Goal: Transaction & Acquisition: Purchase product/service

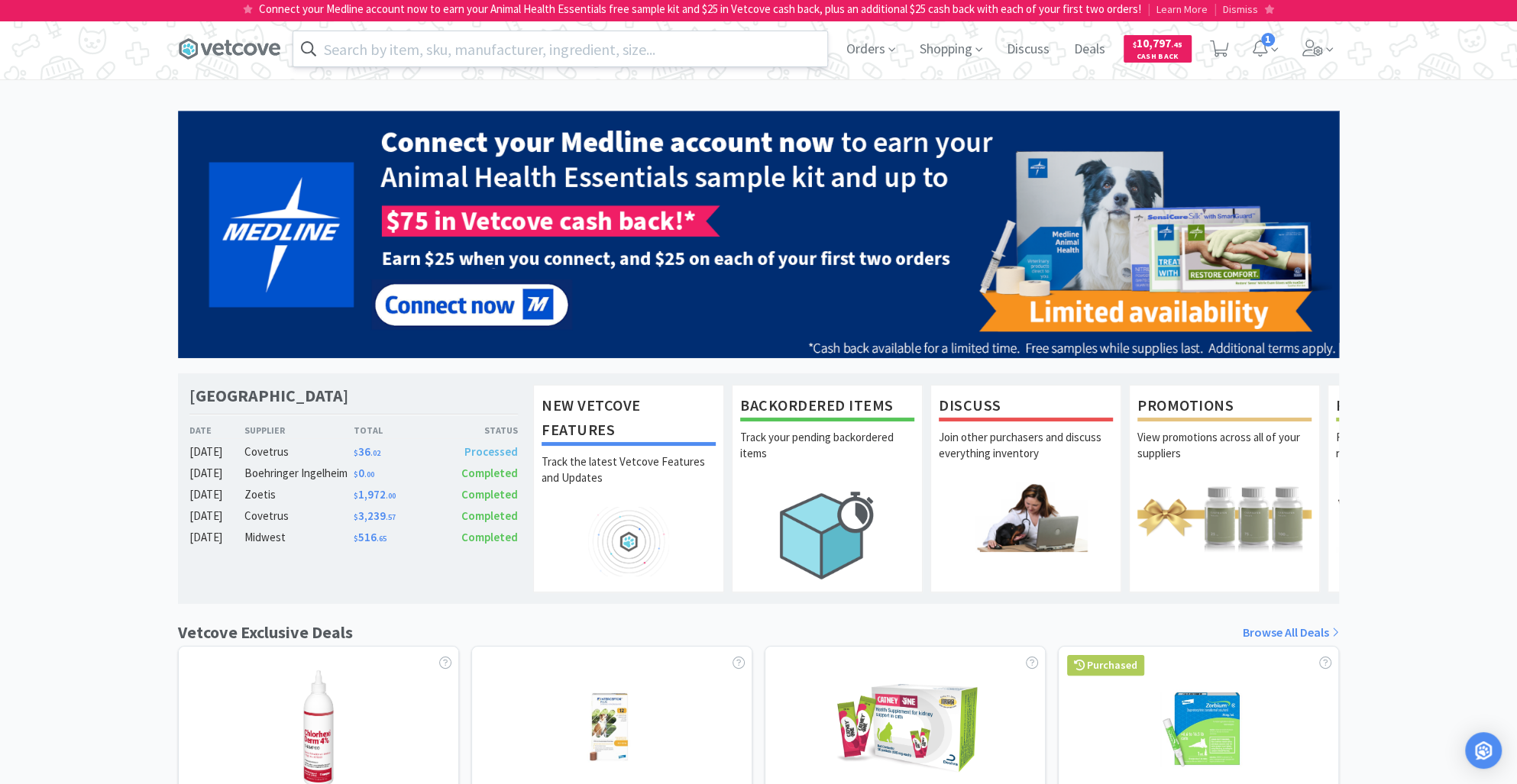
click at [359, 54] on input "text" at bounding box center [561, 49] width 534 height 35
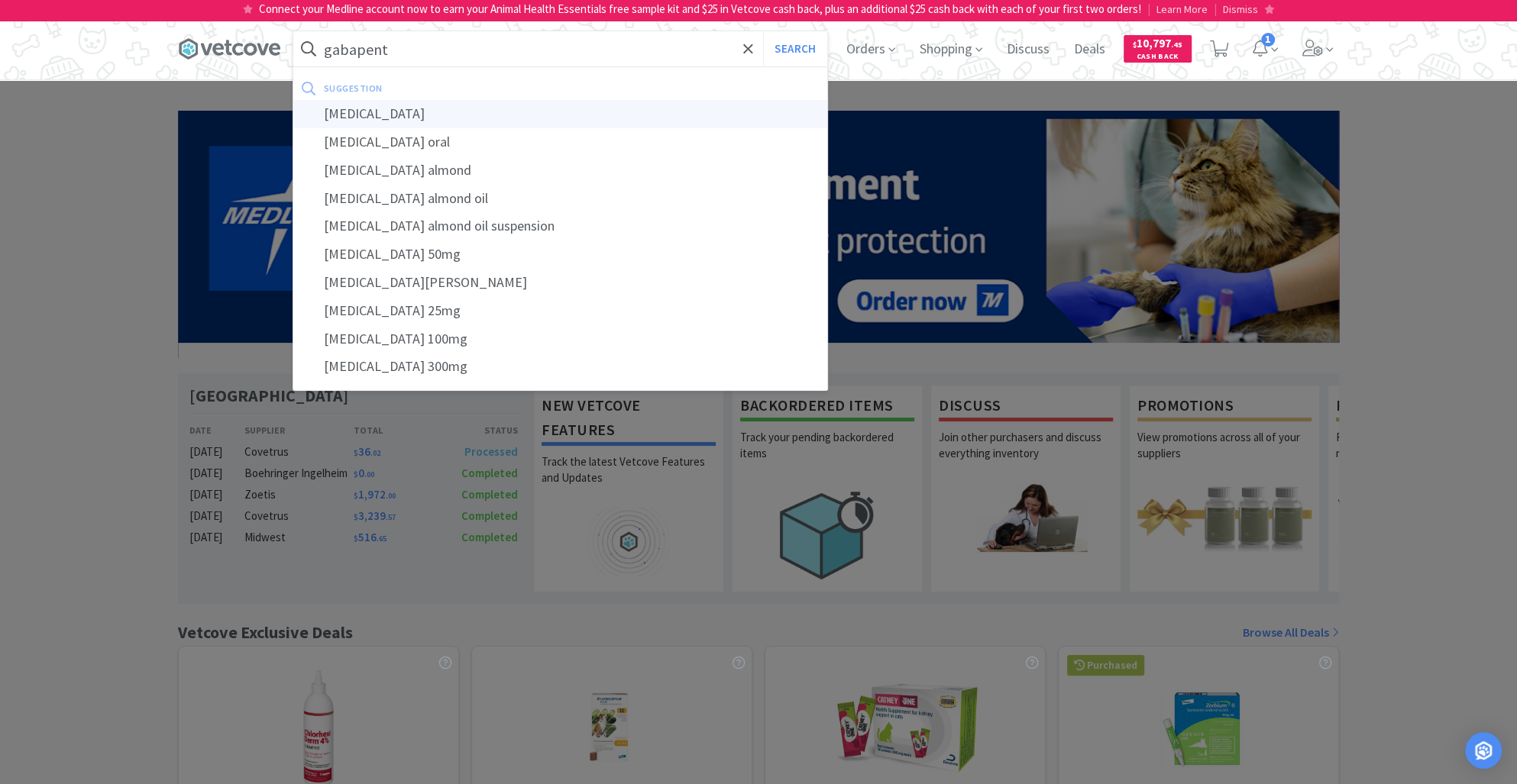
click at [404, 111] on div "[MEDICAL_DATA]" at bounding box center [561, 114] width 534 height 29
type input "[MEDICAL_DATA]"
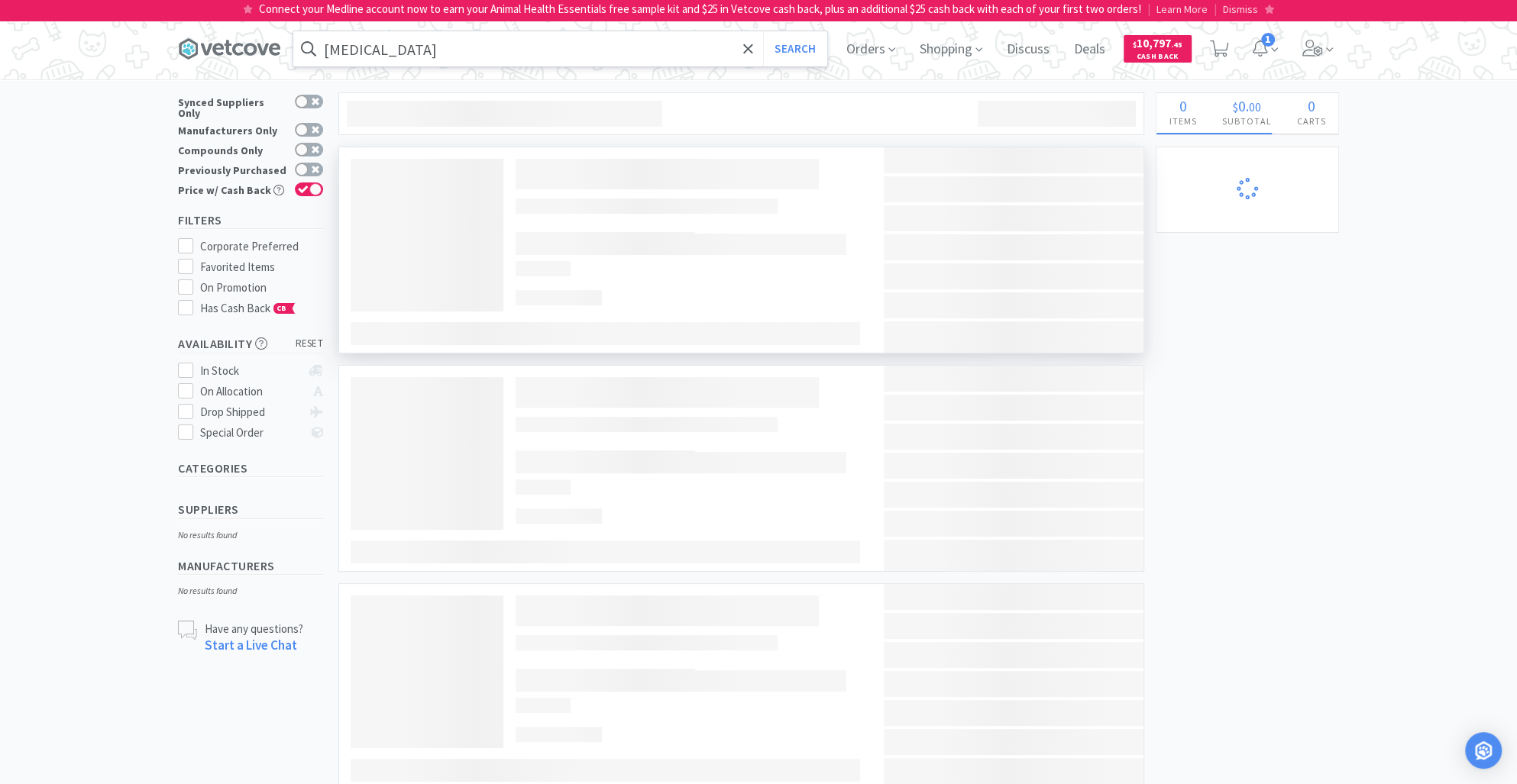
select select "2"
select select "1"
select select "2"
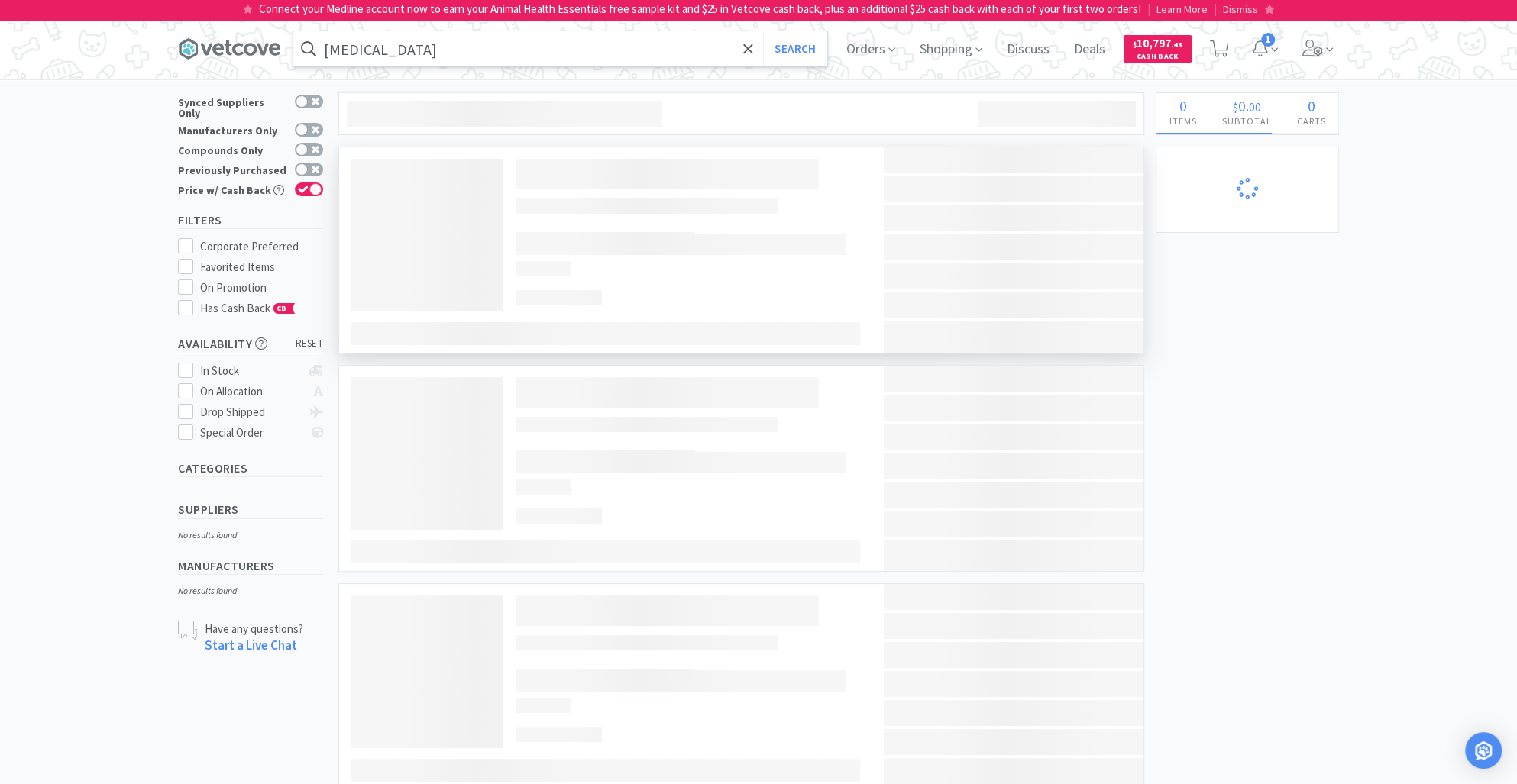
select select "1"
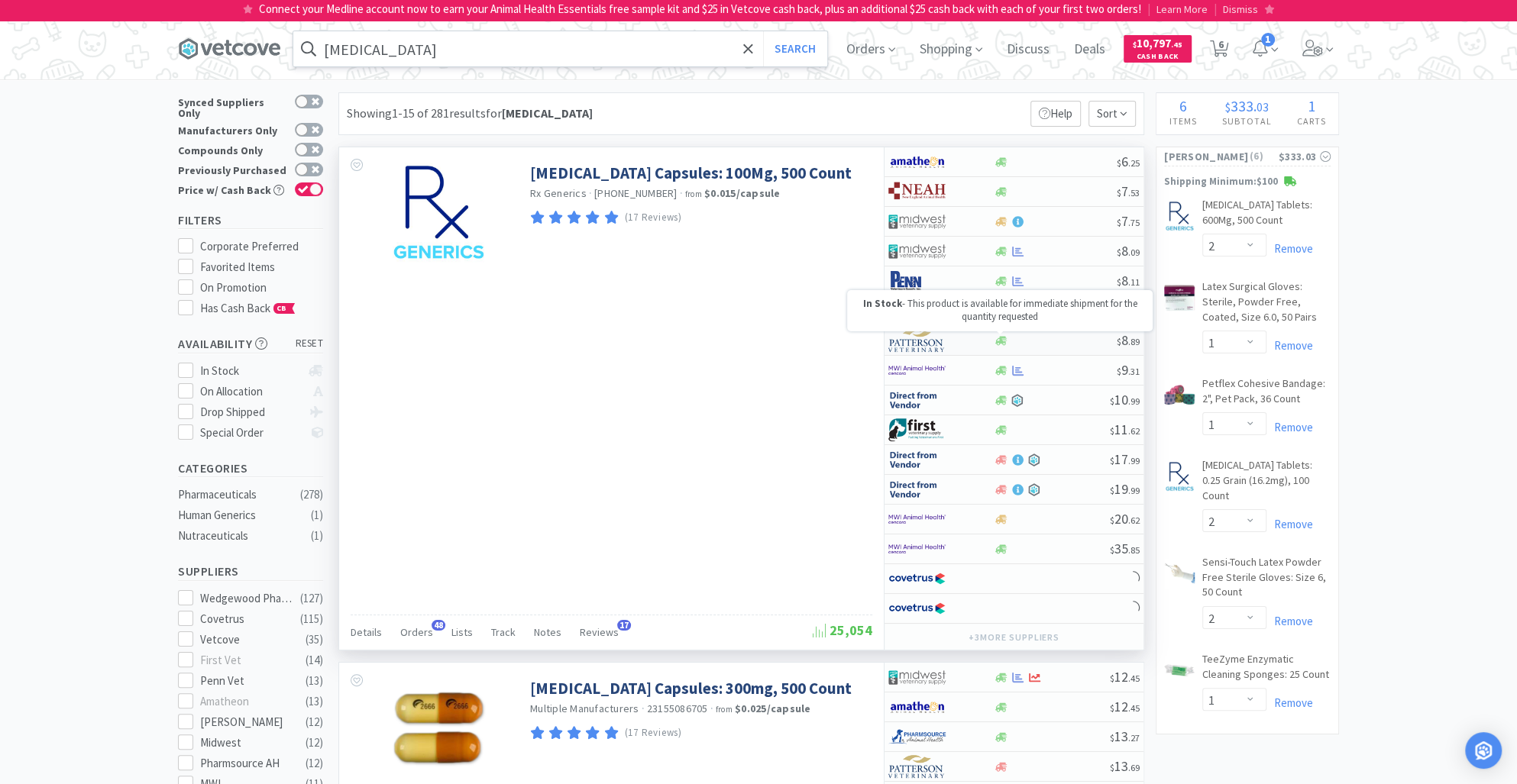
click at [1005, 342] on icon at bounding box center [1001, 341] width 11 height 9
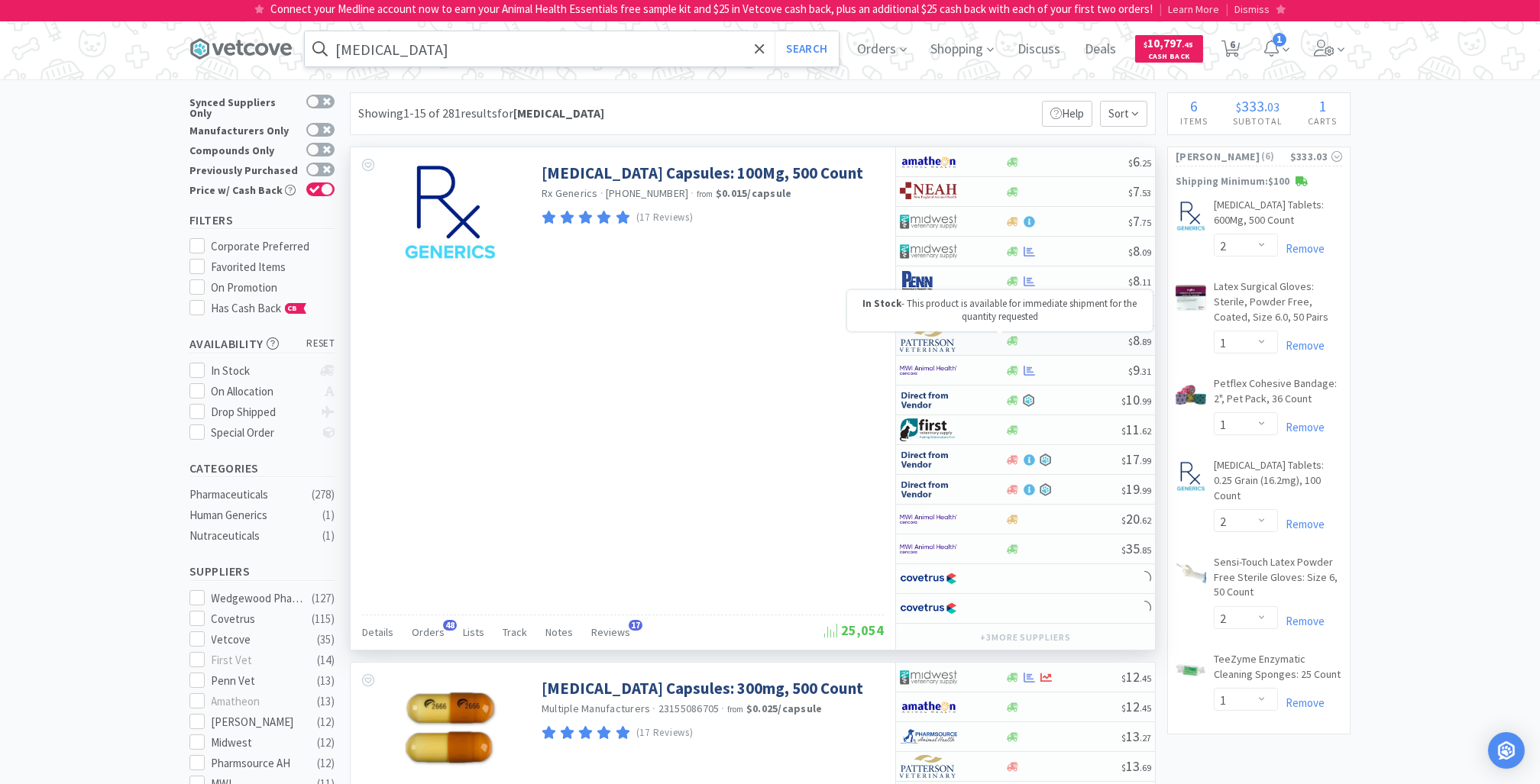
select select "1"
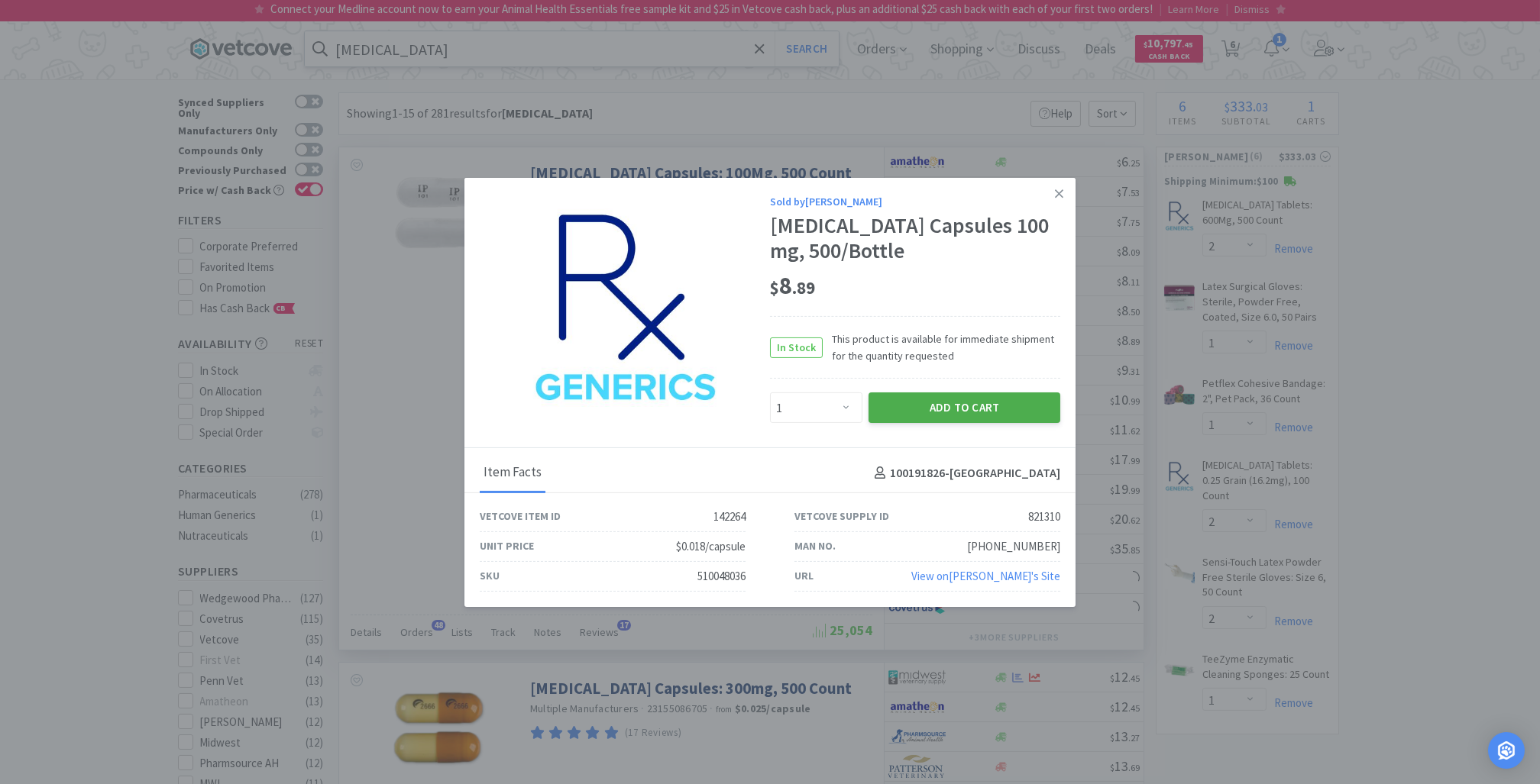
click at [983, 400] on button "Add to Cart" at bounding box center [964, 407] width 192 height 30
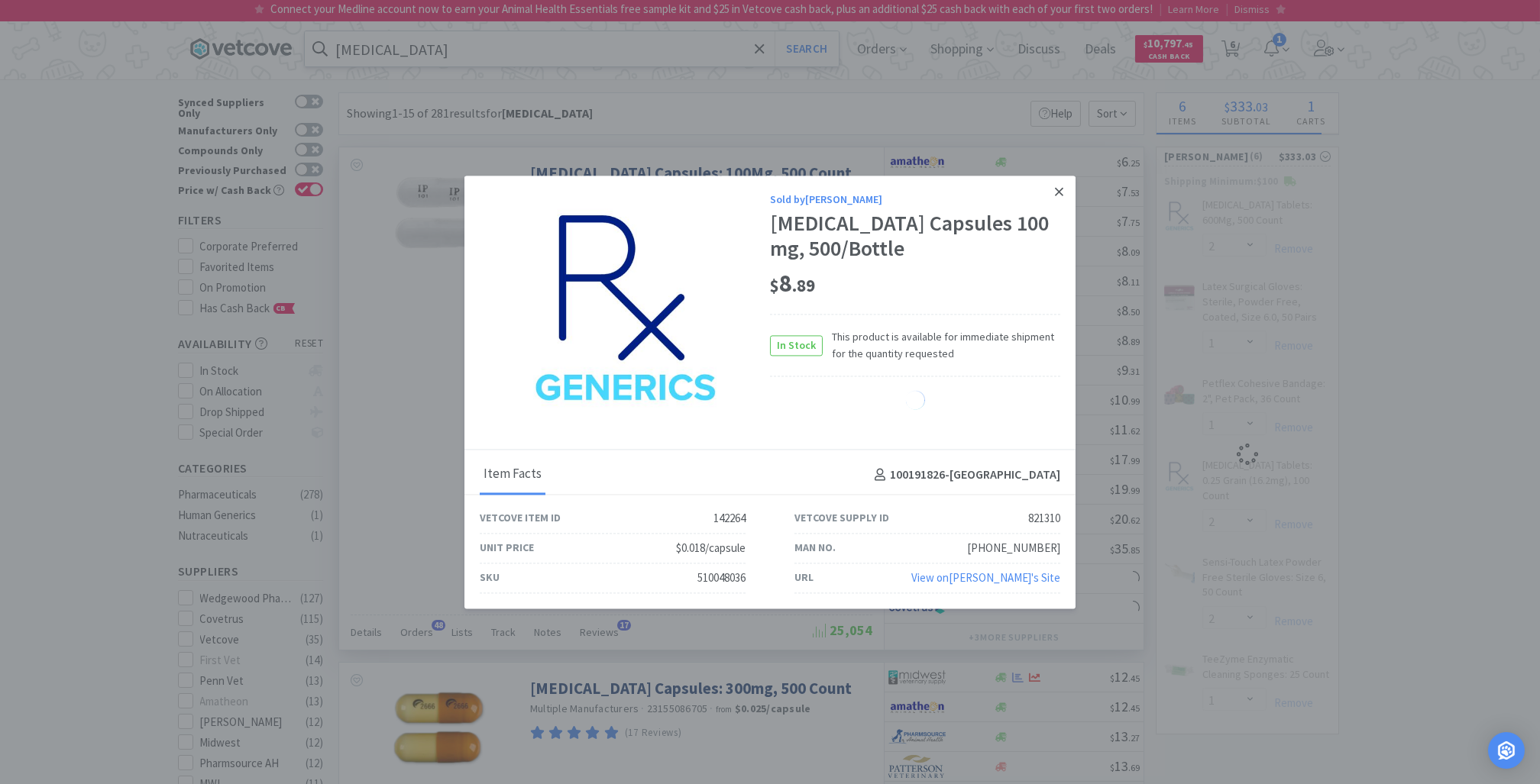
select select "1"
select select "2"
select select "1"
select select "2"
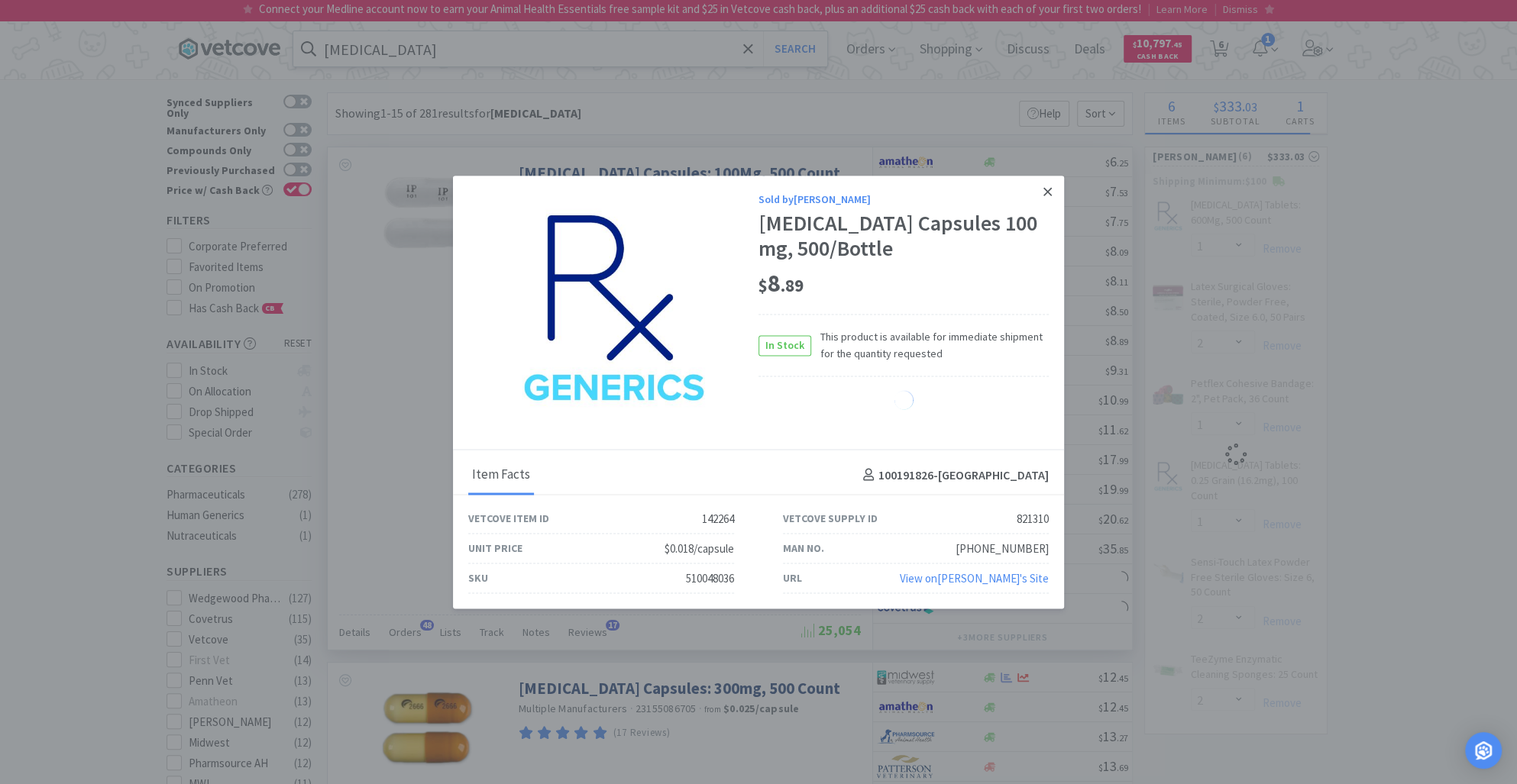
select select "1"
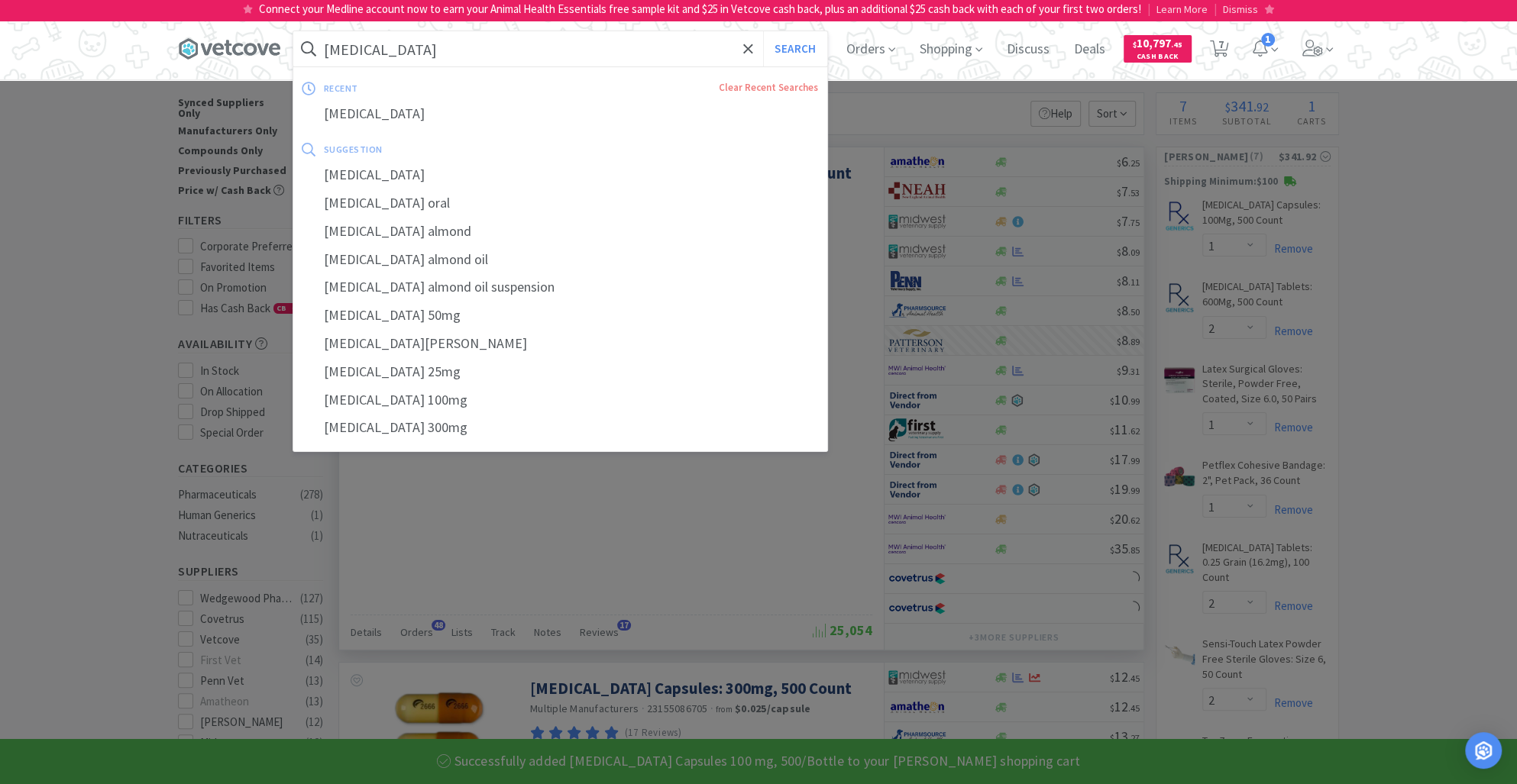
click at [423, 56] on input "[MEDICAL_DATA]" at bounding box center [561, 49] width 534 height 35
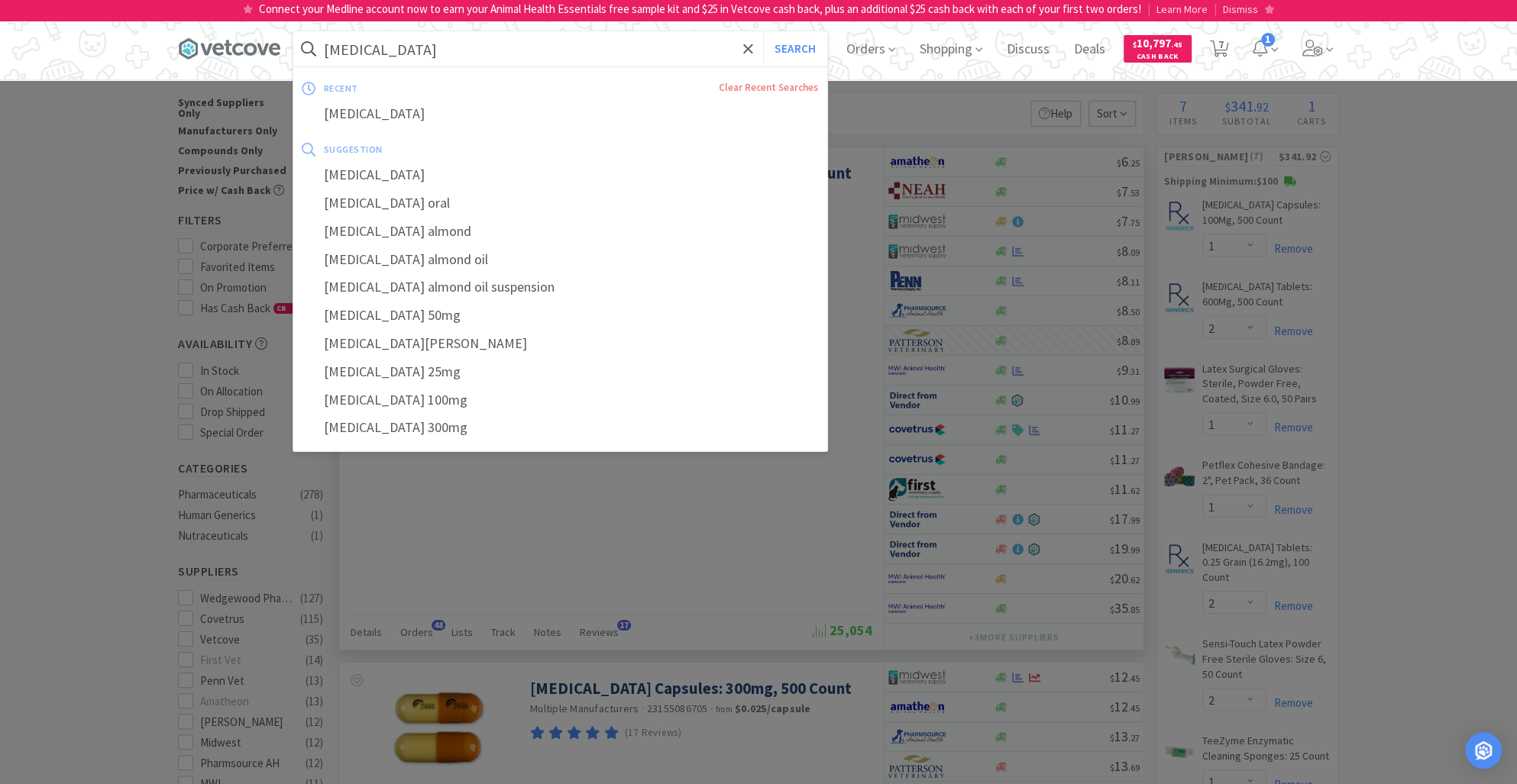
click at [440, 61] on input "[MEDICAL_DATA]" at bounding box center [561, 49] width 534 height 35
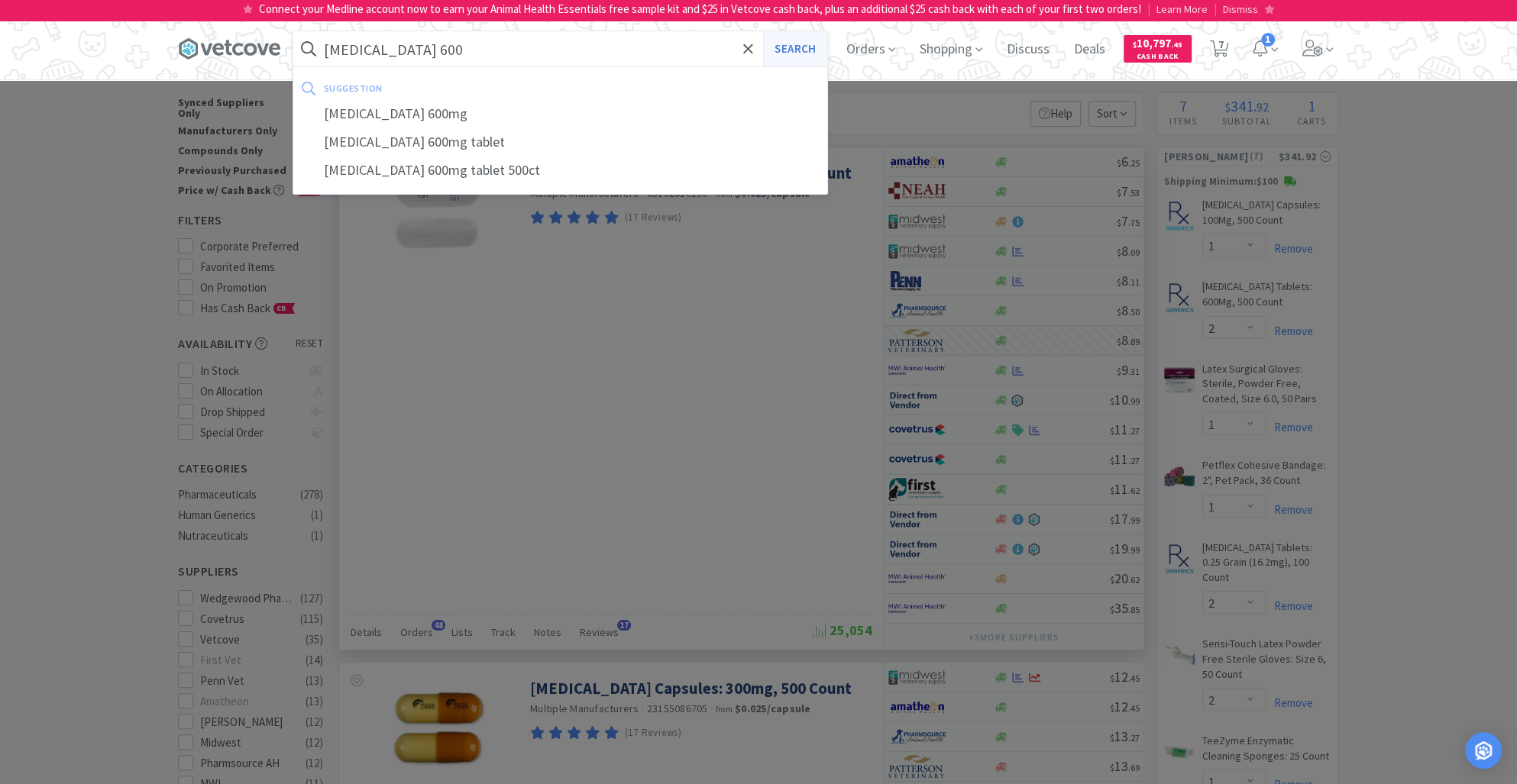
type input "[MEDICAL_DATA] 600"
click at [796, 47] on button "Search" at bounding box center [795, 49] width 64 height 35
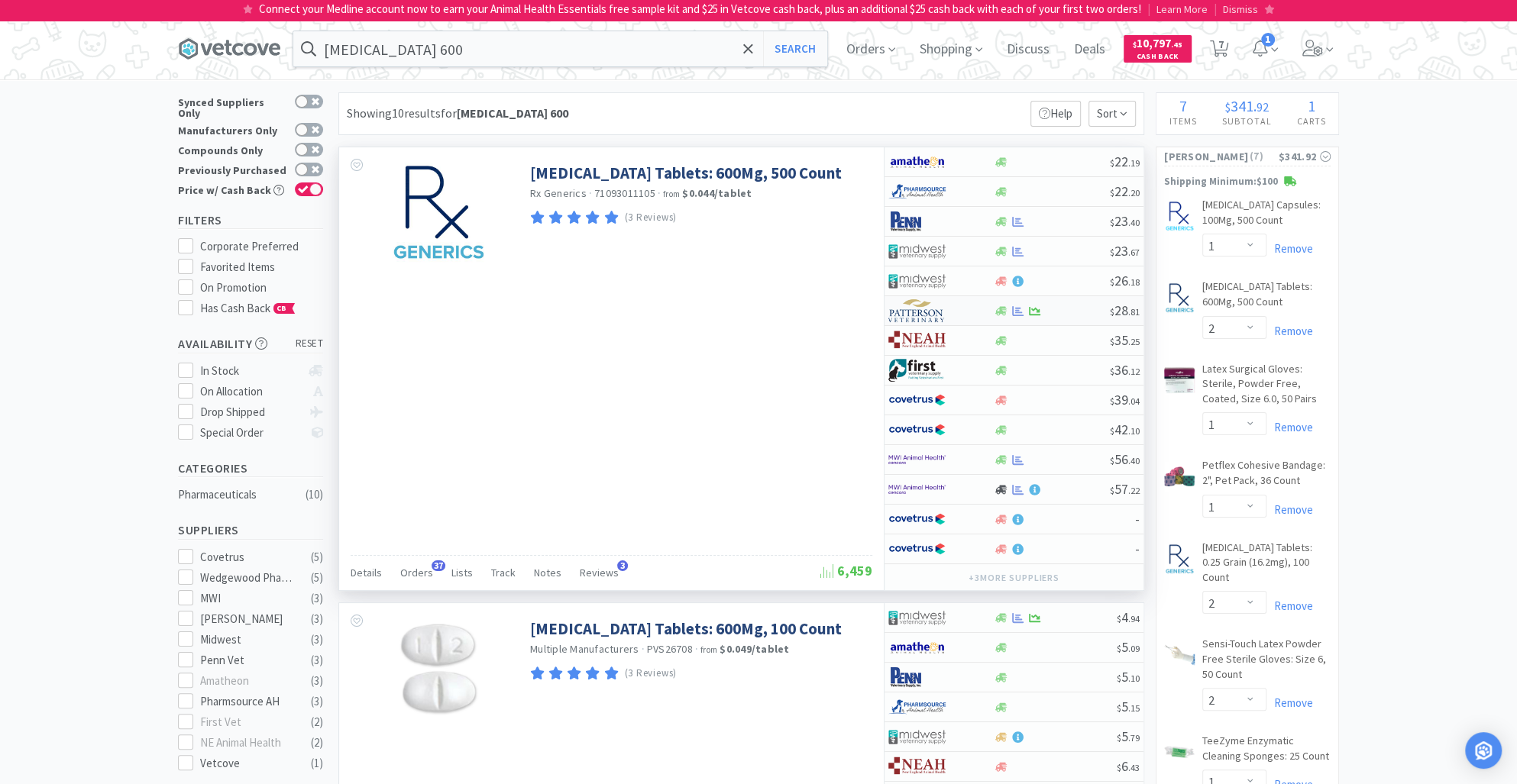
click at [1007, 313] on div at bounding box center [1001, 311] width 16 height 11
select select "1"
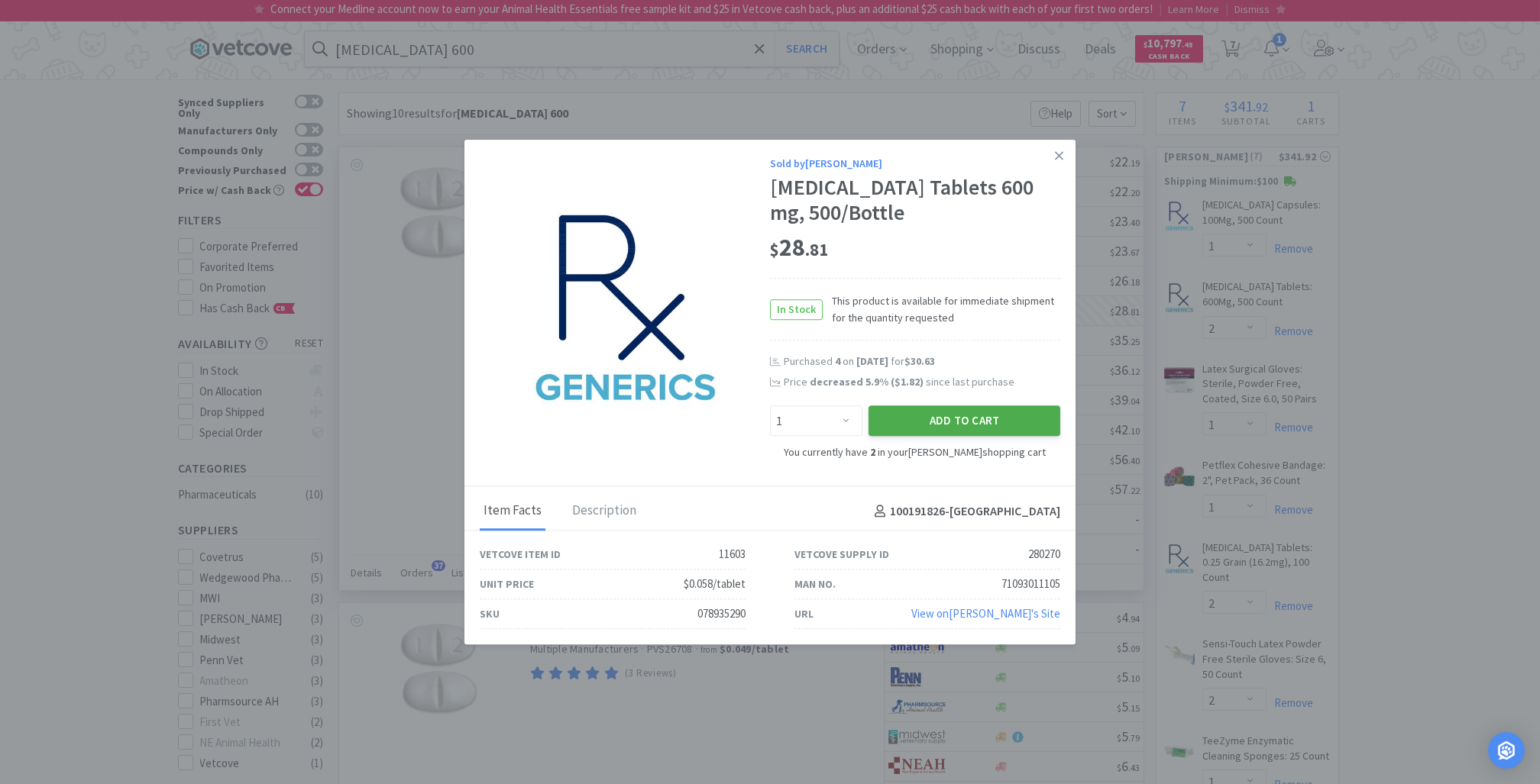
click at [940, 428] on button "Add to Cart" at bounding box center [964, 421] width 192 height 30
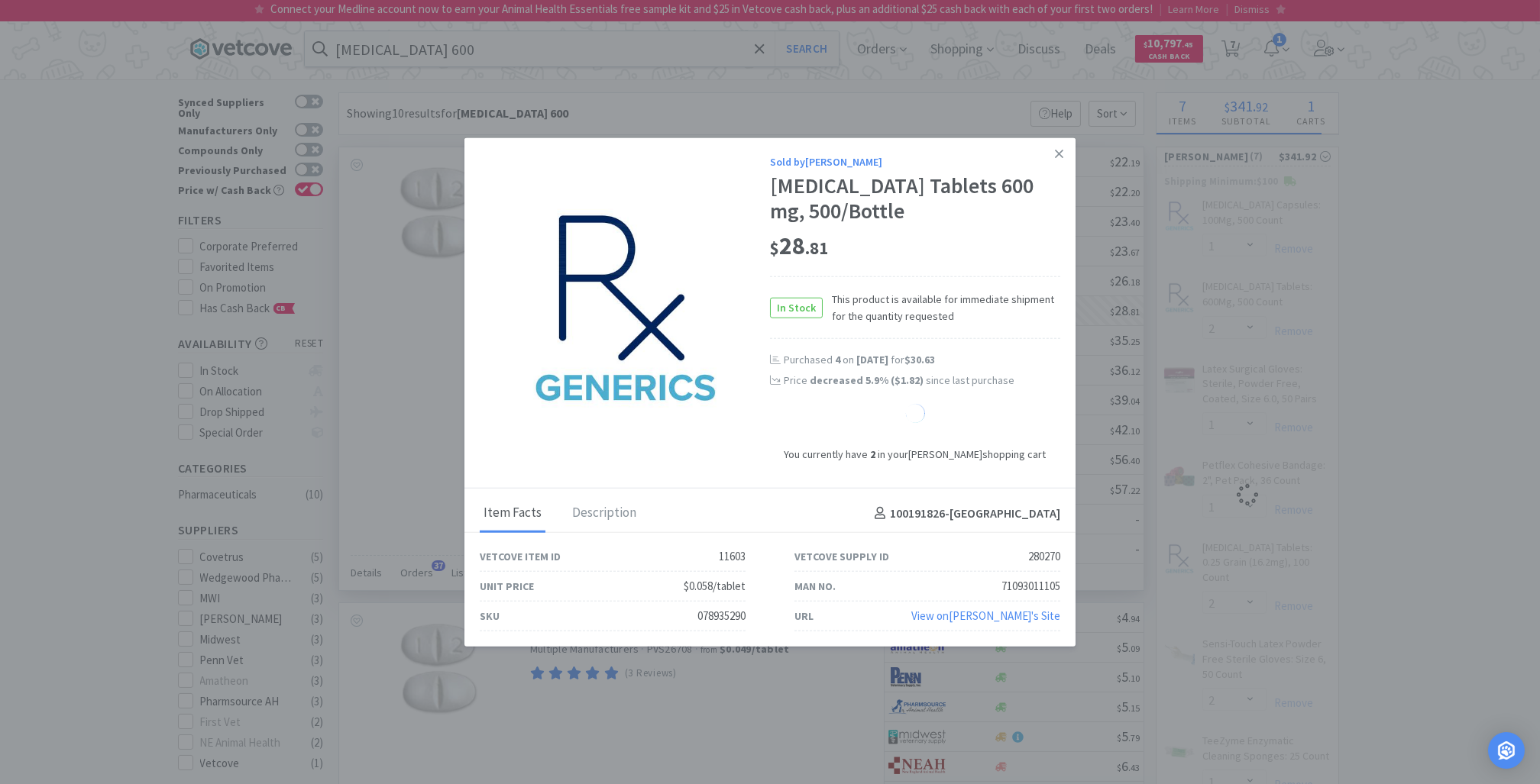
select select "3"
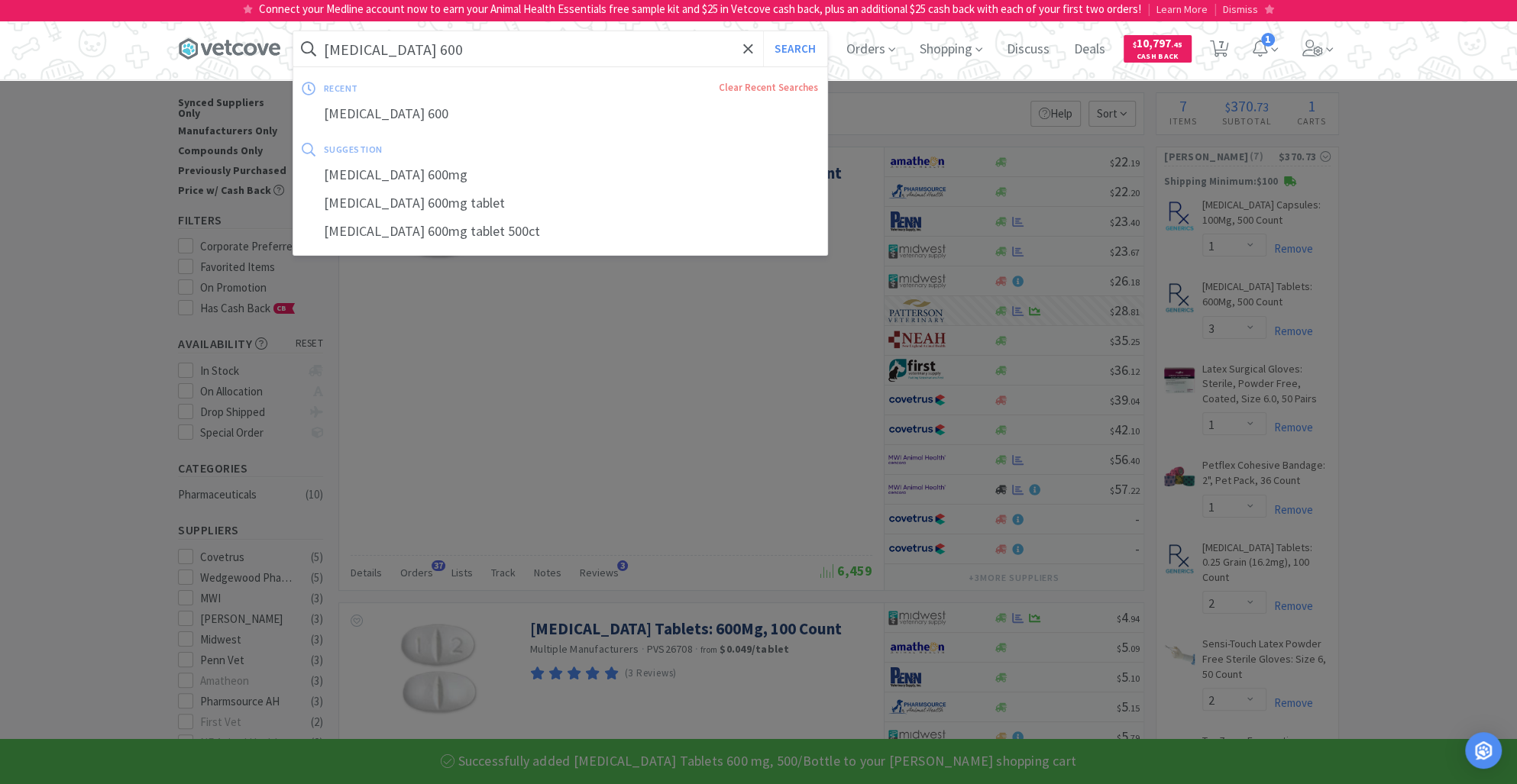
click at [465, 48] on input "[MEDICAL_DATA] 600" at bounding box center [561, 49] width 534 height 35
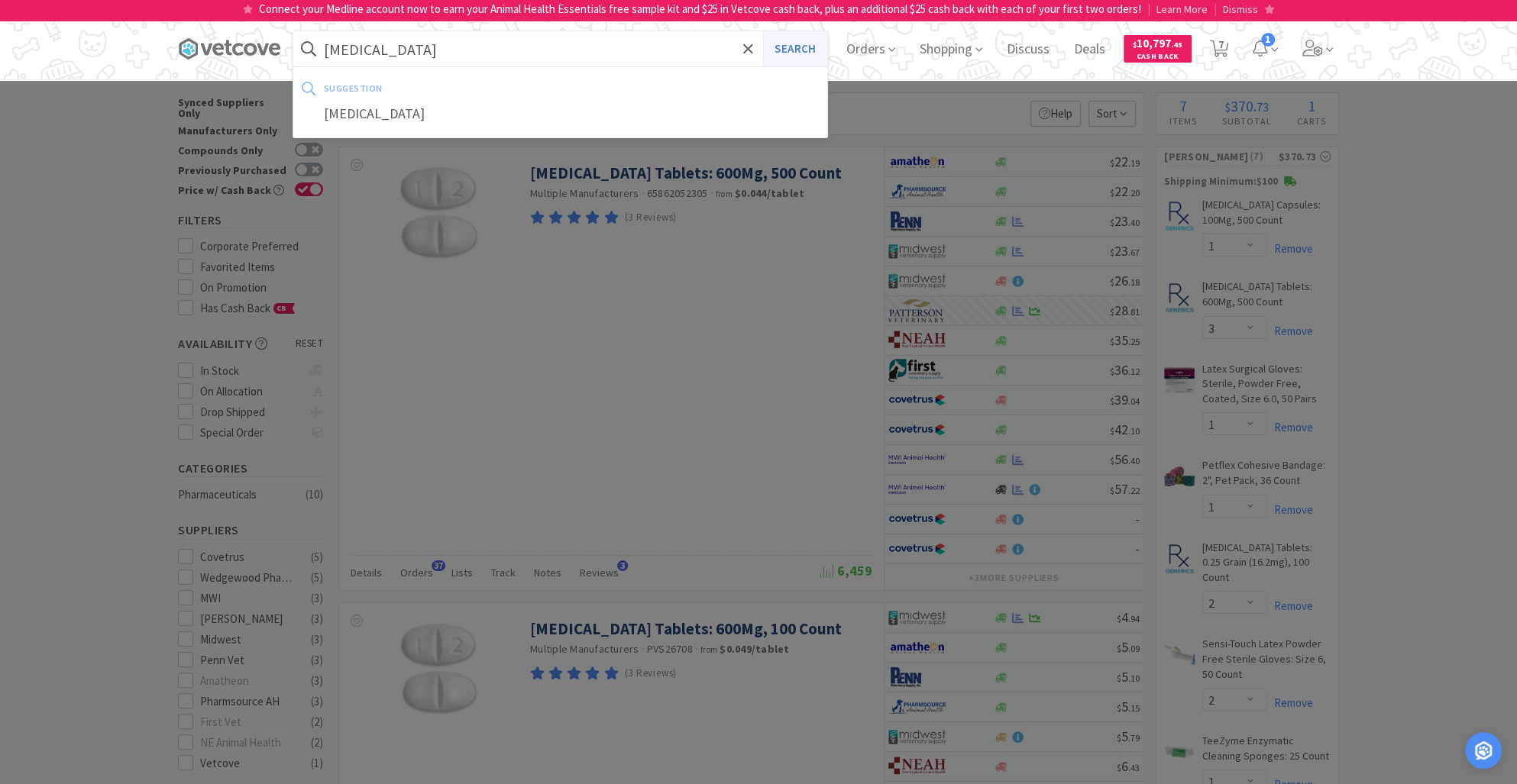
type input "[MEDICAL_DATA]"
click at [802, 44] on button "Search" at bounding box center [795, 49] width 64 height 35
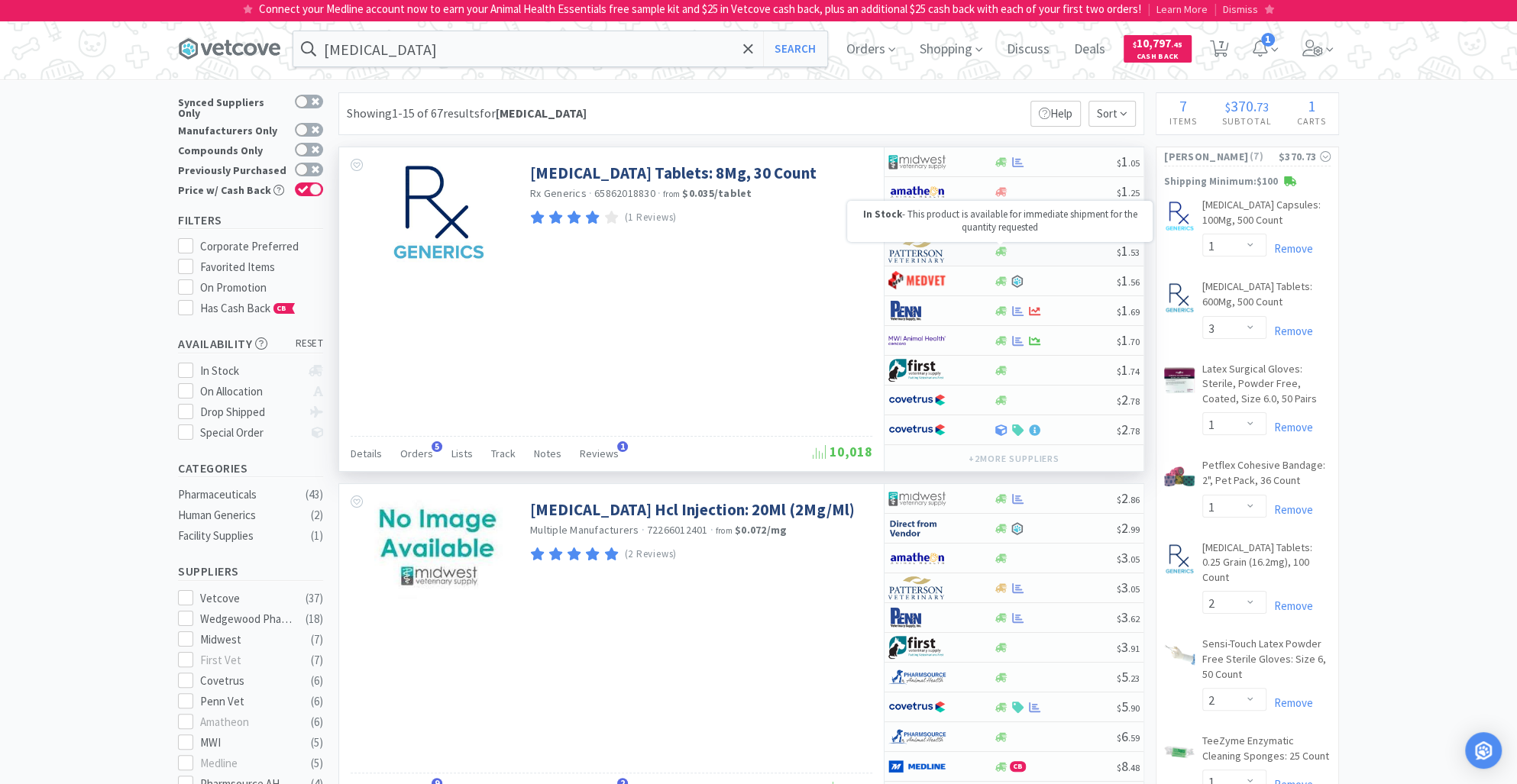
click at [1001, 254] on icon at bounding box center [1001, 251] width 11 height 11
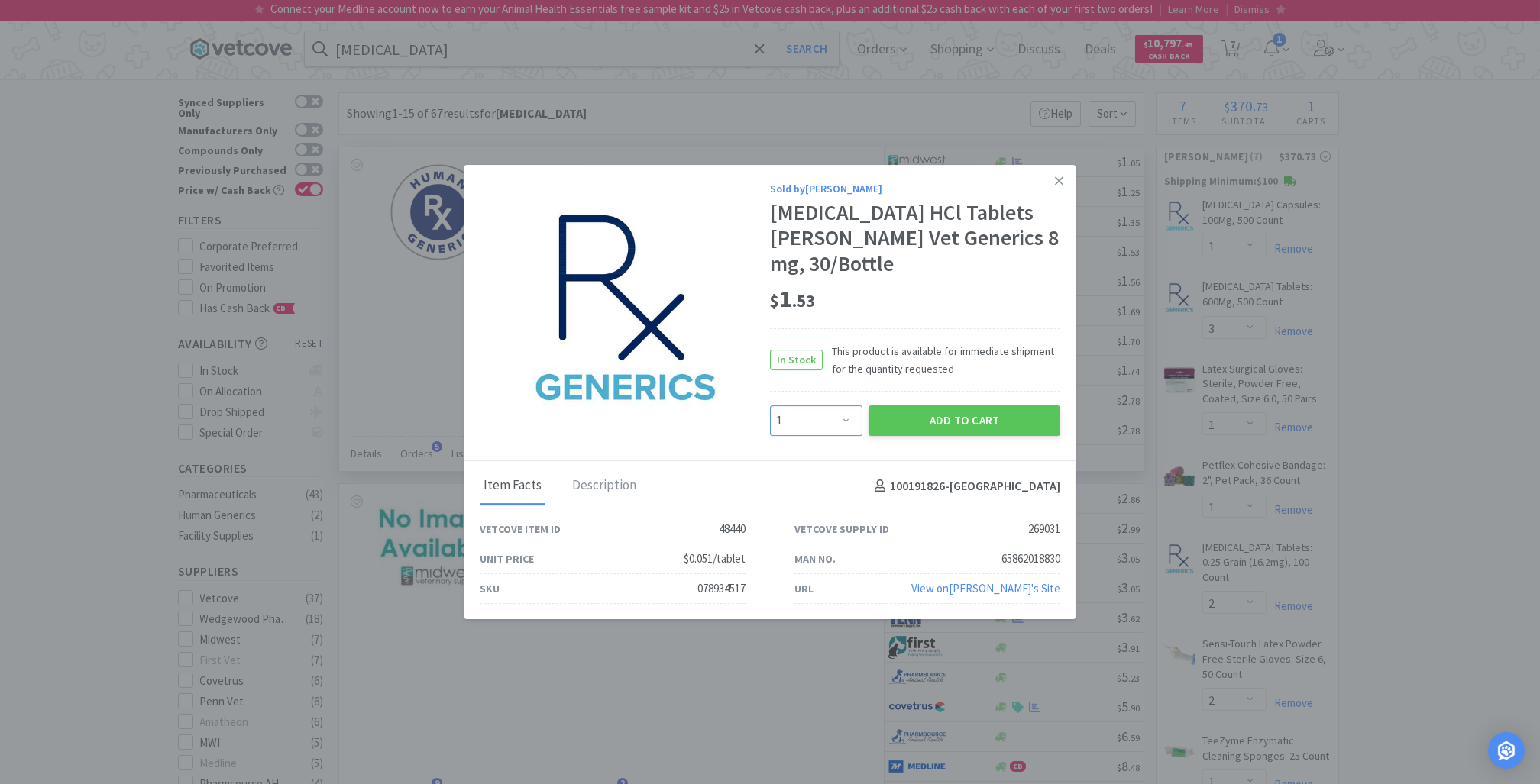
click at [845, 424] on select "Enter Quantity 1 2 3 4 5 6 7 8 9 10 11 12 13 14 15 16 17 18 19 20 Enter Quantity" at bounding box center [817, 420] width 92 height 30
select select "5"
click at [770, 405] on select "Enter Quantity 1 2 3 4 5 6 7 8 9 10 11 12 13 14 15 16 17 18 19 20 Enter Quantity" at bounding box center [817, 420] width 92 height 30
click at [964, 409] on button "Add to Cart" at bounding box center [964, 420] width 192 height 30
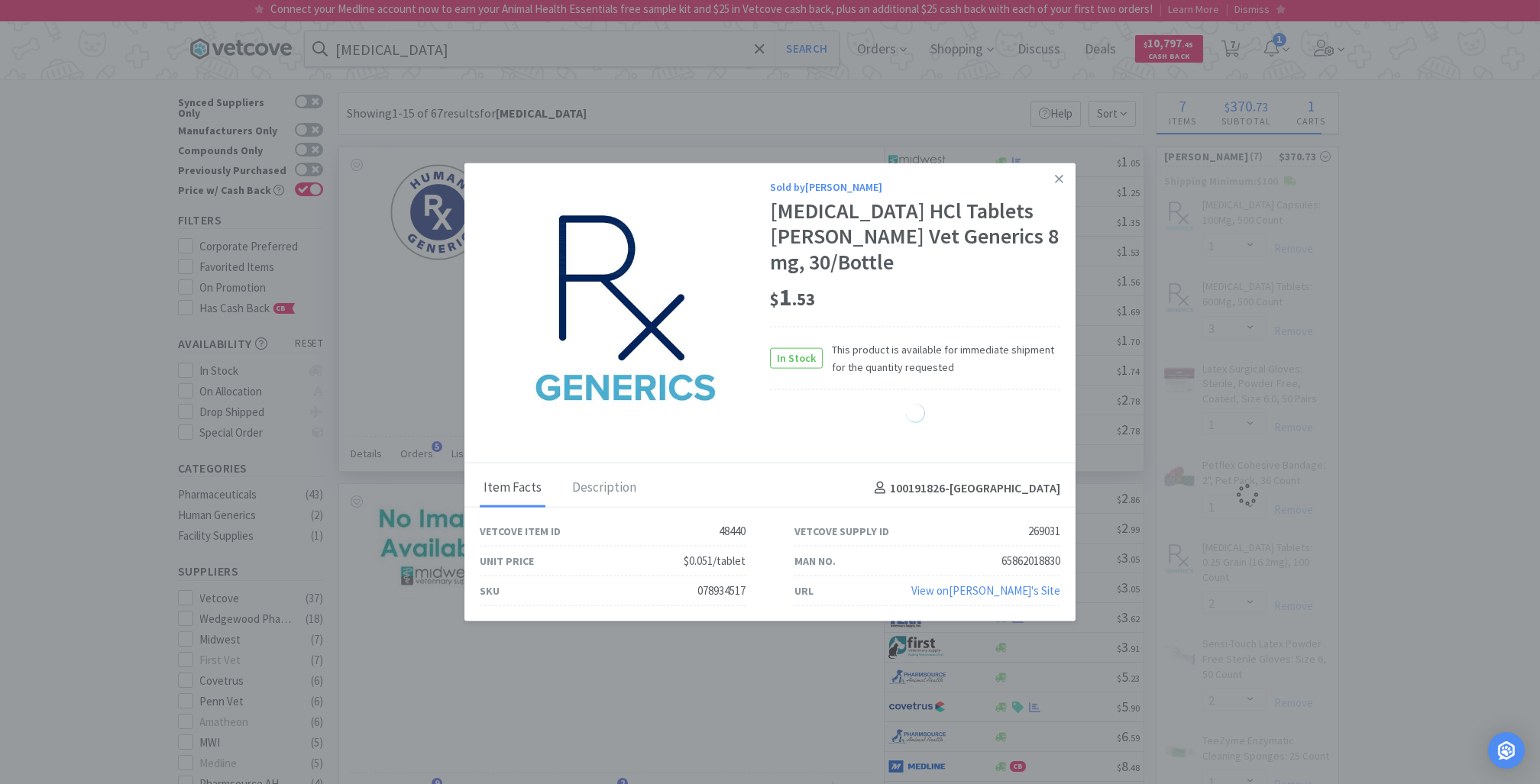
select select "5"
select select "1"
select select "2"
select select "1"
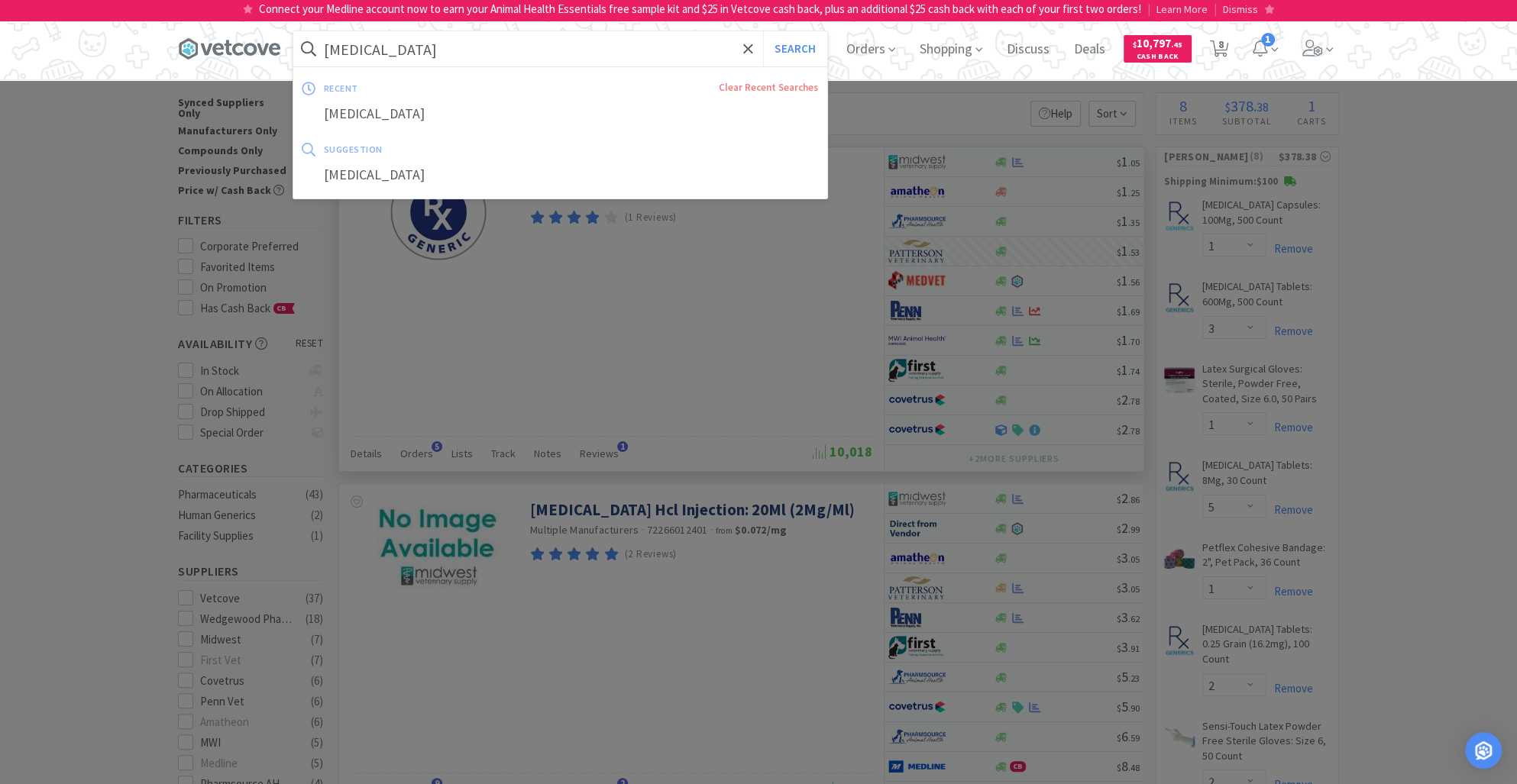
click at [381, 39] on input "[MEDICAL_DATA]" at bounding box center [561, 49] width 534 height 35
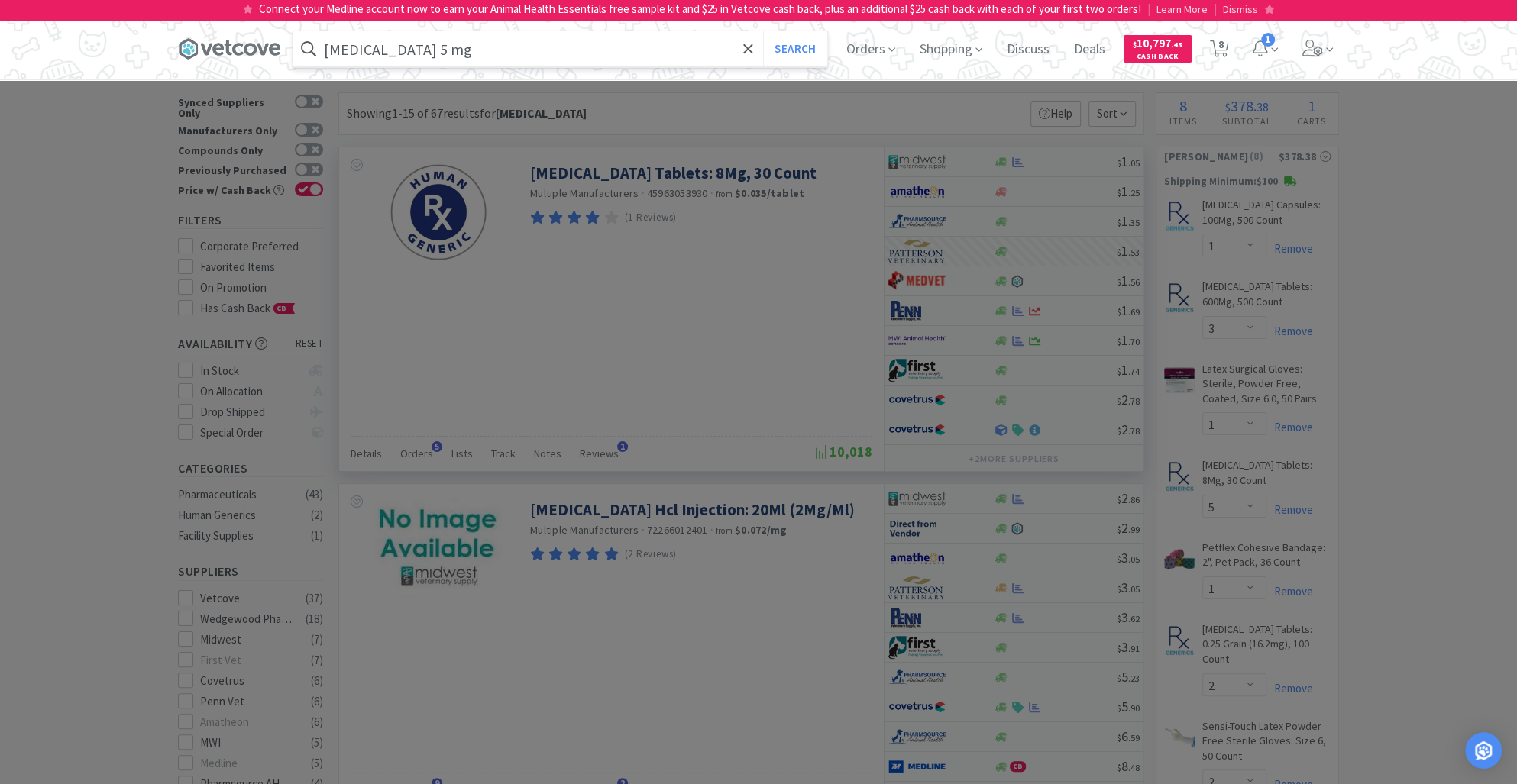
type input "[MEDICAL_DATA] 5 mg"
click at [763, 31] on button "Search" at bounding box center [795, 49] width 64 height 35
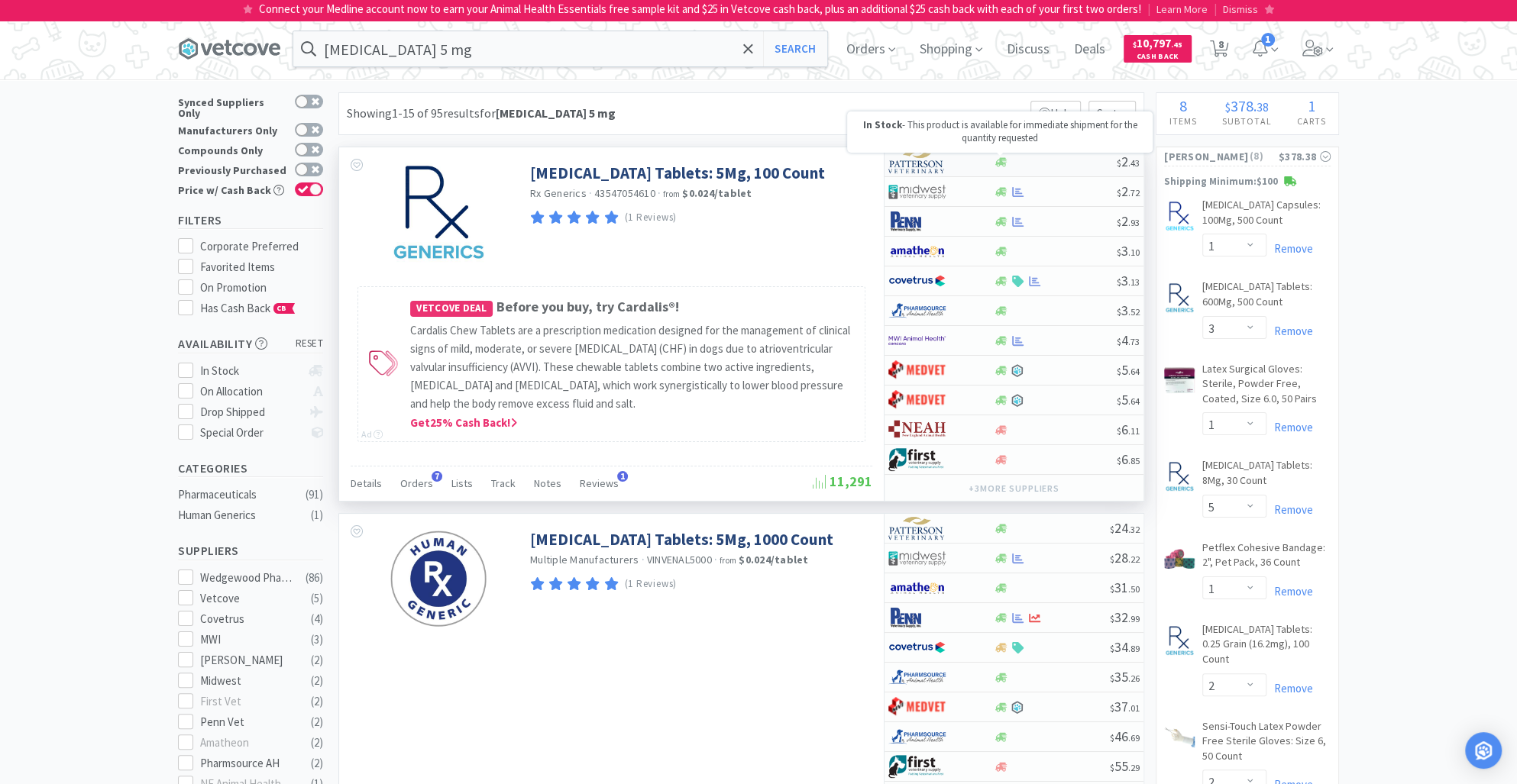
click at [1004, 164] on icon at bounding box center [1001, 163] width 11 height 11
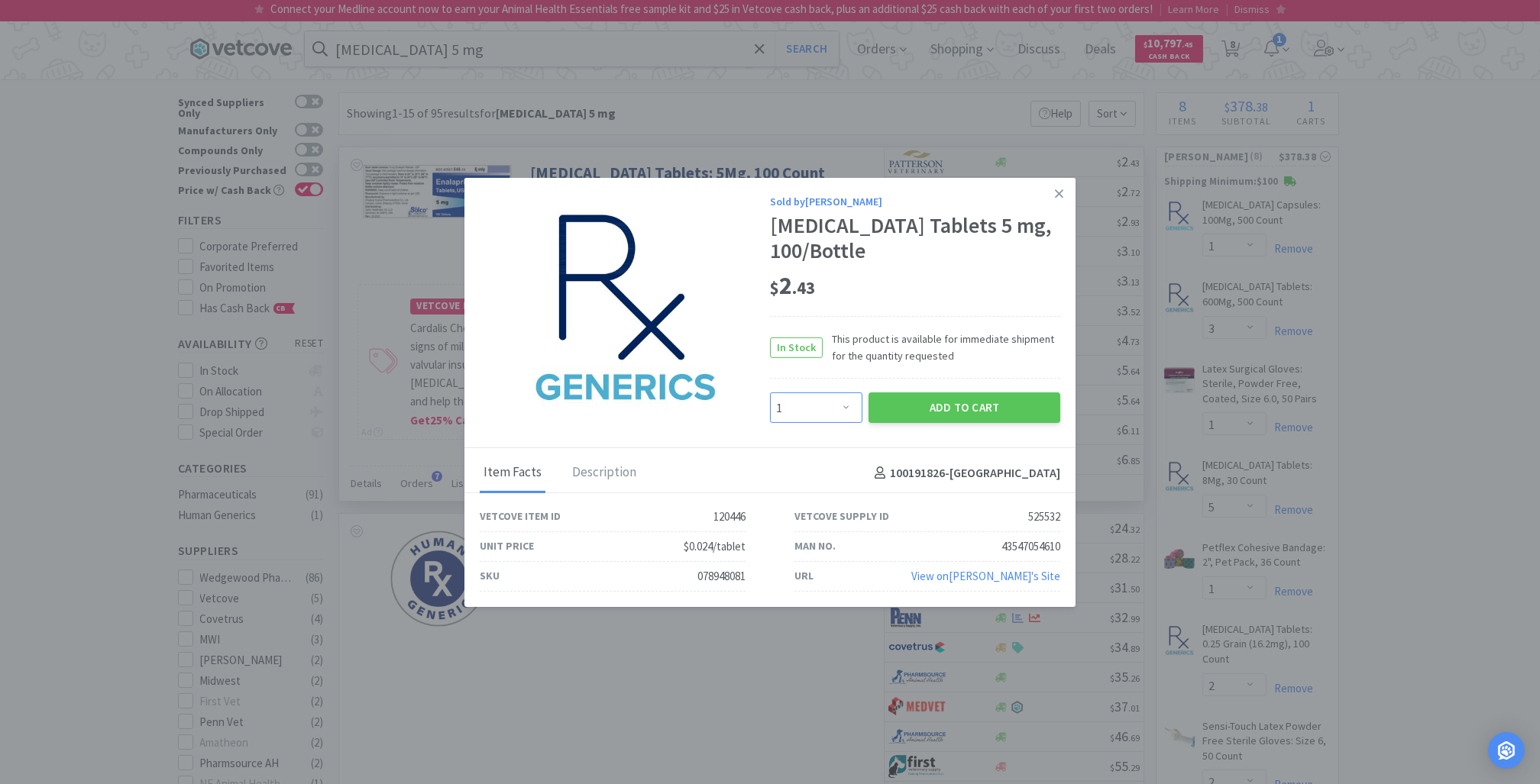
click at [841, 405] on select "Enter Quantity 1 2 3 4 5 6 7 8 9 10 11 12 13 14 15 16 17 18 19 20 Enter Quantity" at bounding box center [817, 407] width 92 height 30
select select "3"
click at [770, 392] on select "Enter Quantity 1 2 3 4 5 6 7 8 9 10 11 12 13 14 15 16 17 18 19 20 Enter Quantity" at bounding box center [817, 407] width 92 height 30
click at [964, 404] on button "Add to Cart" at bounding box center [964, 407] width 192 height 30
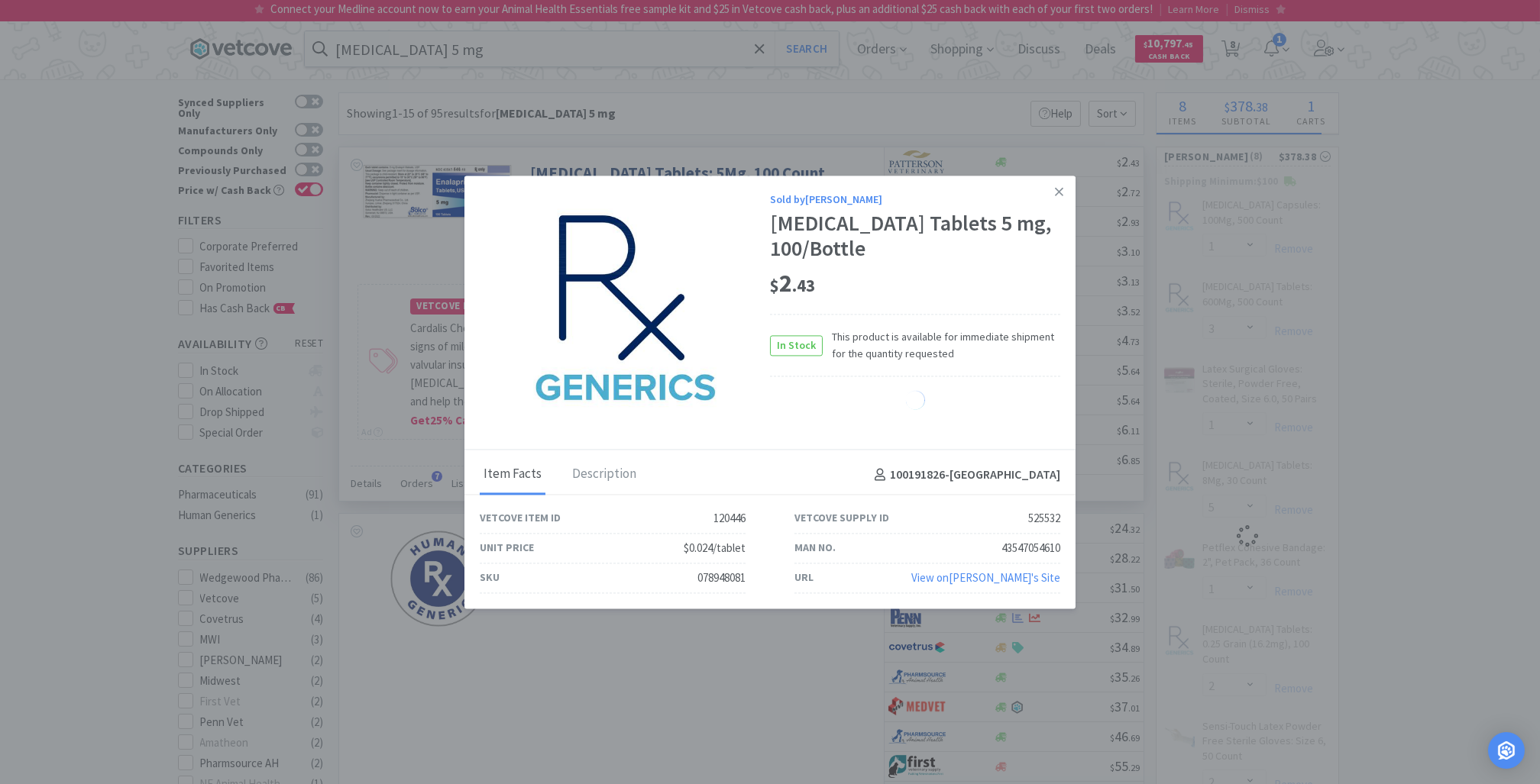
select select "3"
select select "1"
select select "3"
select select "1"
select select "5"
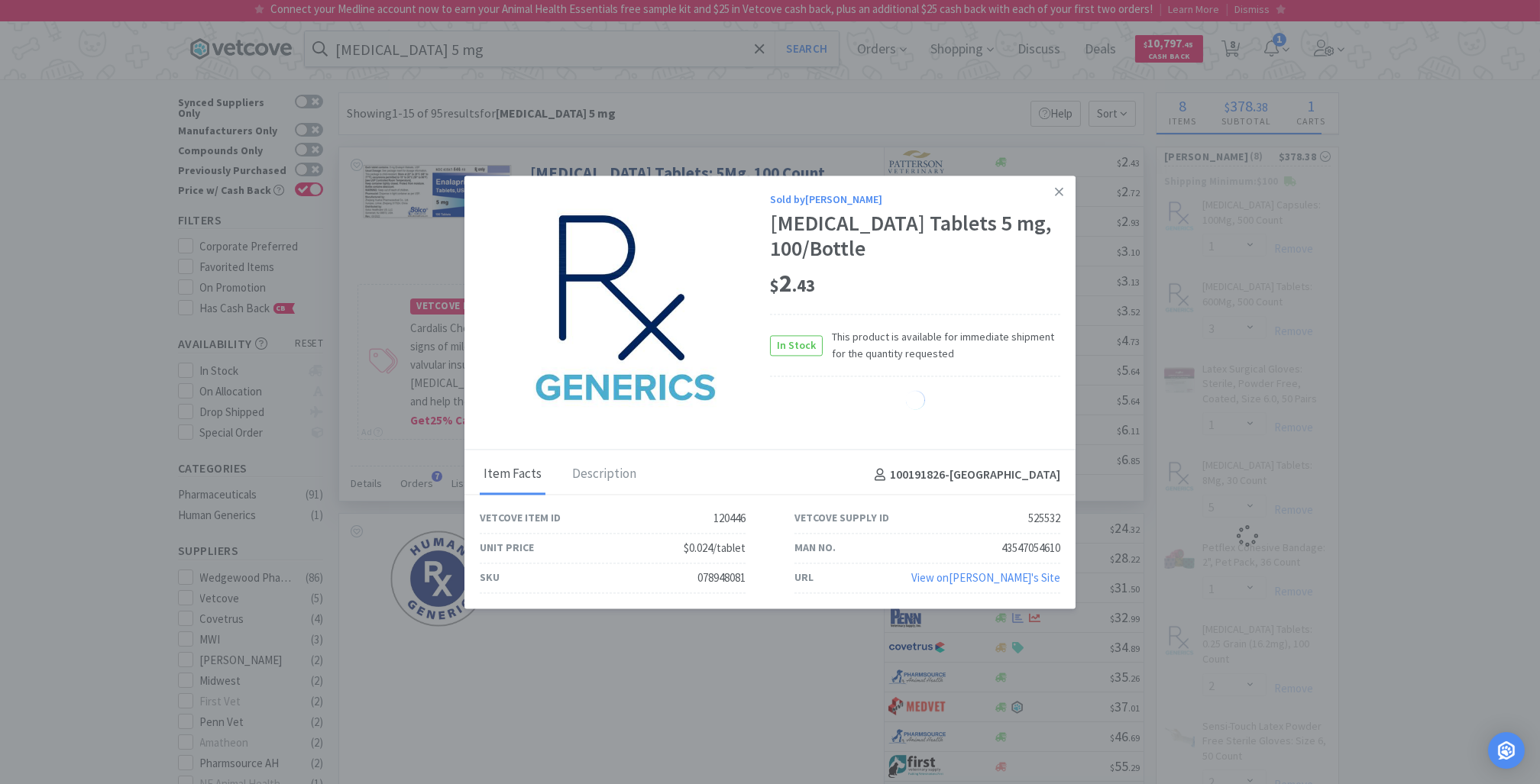
select select "1"
select select "2"
select select "1"
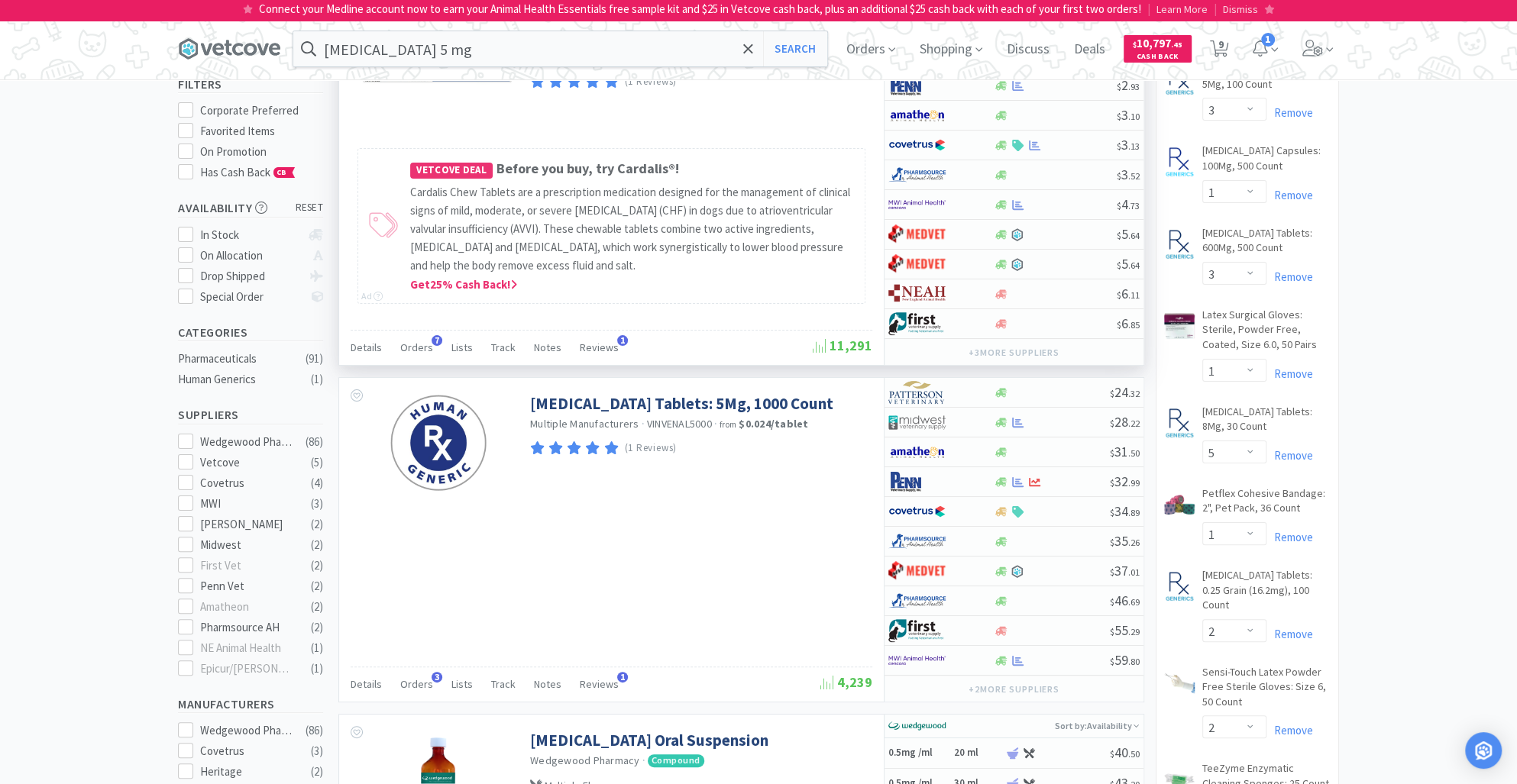
scroll to position [108, 0]
